Goal: Find specific page/section: Find specific page/section

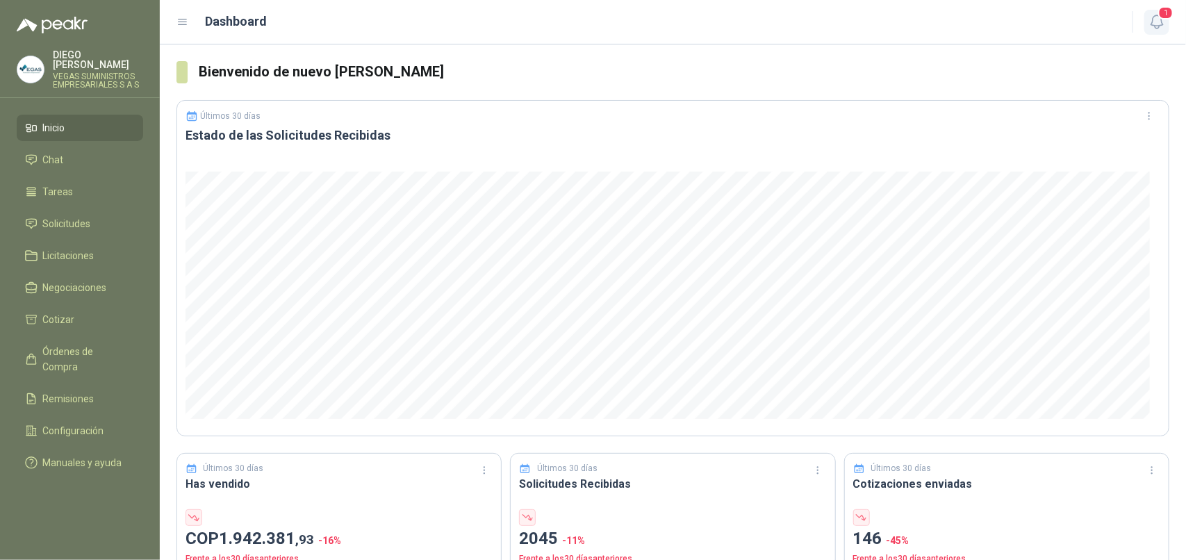
click at [1158, 26] on icon "button" at bounding box center [1157, 21] width 17 height 17
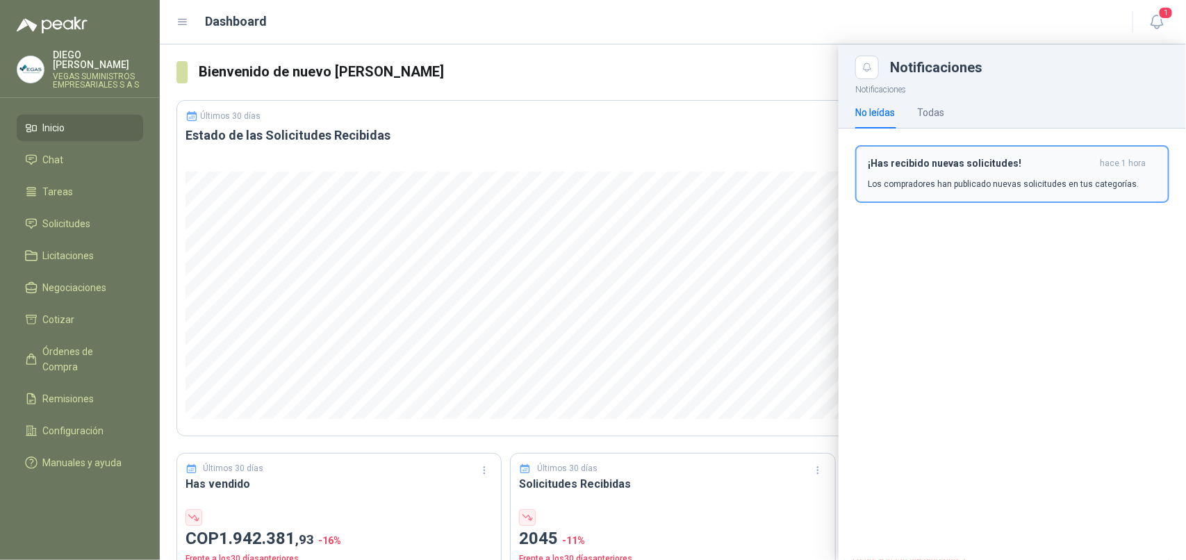
click at [1008, 165] on h3 "¡Has recibido nuevas solicitudes!" at bounding box center [981, 164] width 227 height 12
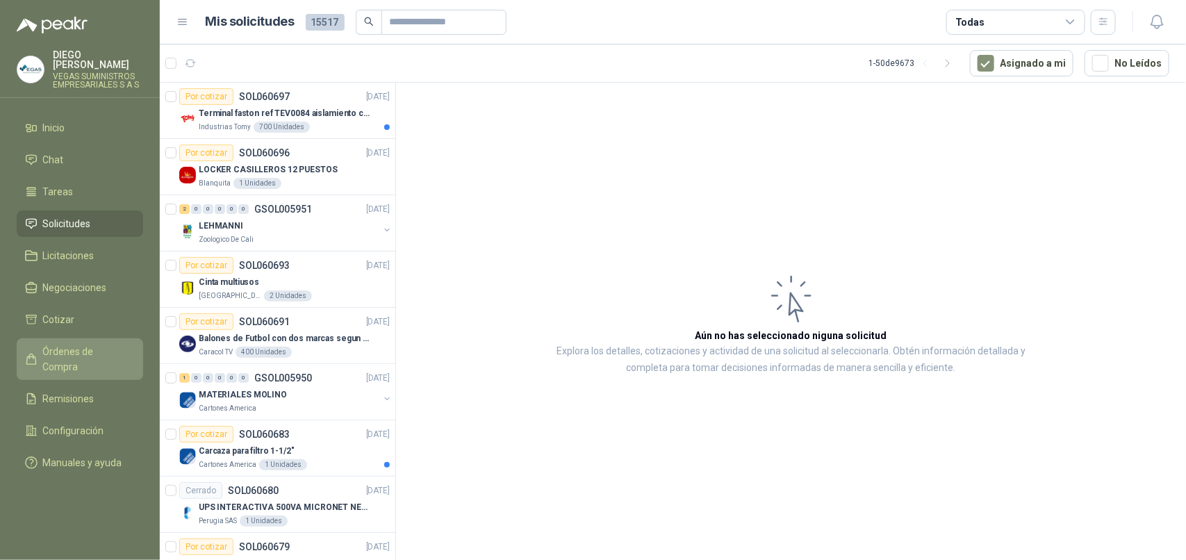
click at [119, 344] on span "Órdenes de Compra" at bounding box center [86, 359] width 87 height 31
